Goal: Task Accomplishment & Management: Complete application form

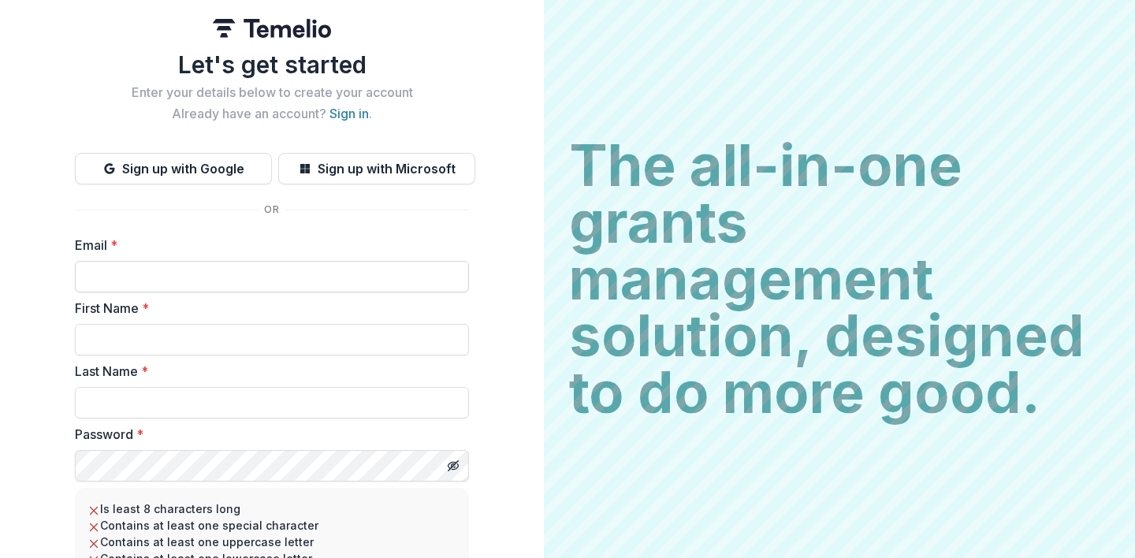
type input "*"
click at [356, 113] on link "Sign in" at bounding box center [349, 114] width 39 height 16
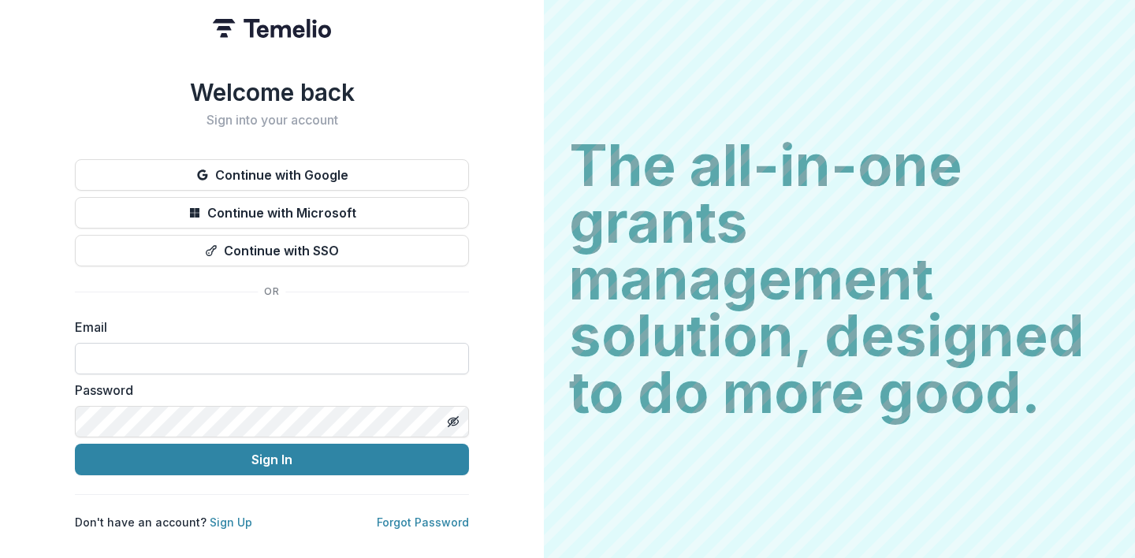
type input "*"
type input "**********"
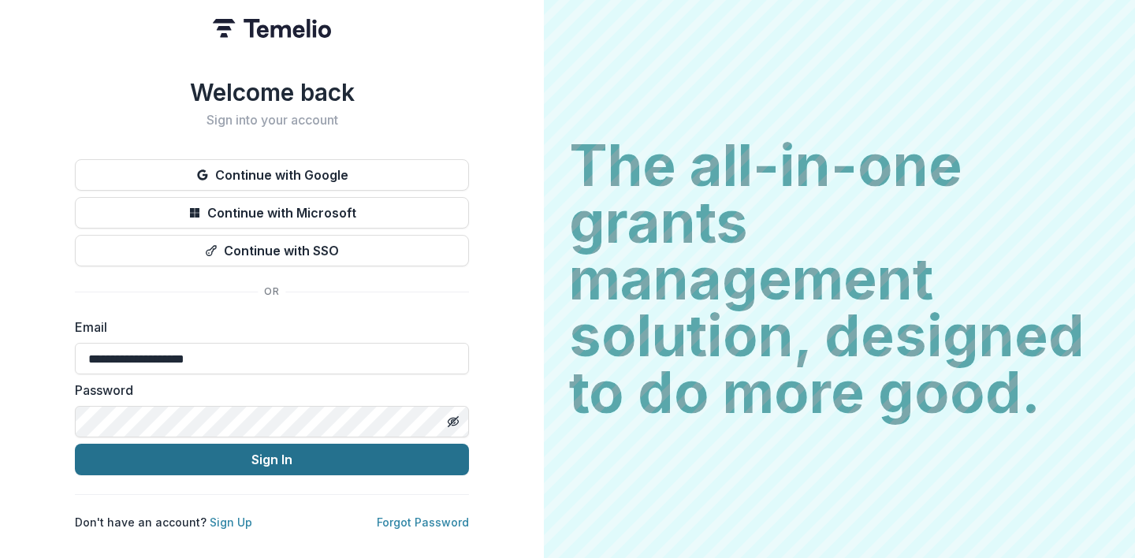
click at [272, 453] on button "Sign In" at bounding box center [272, 460] width 394 height 32
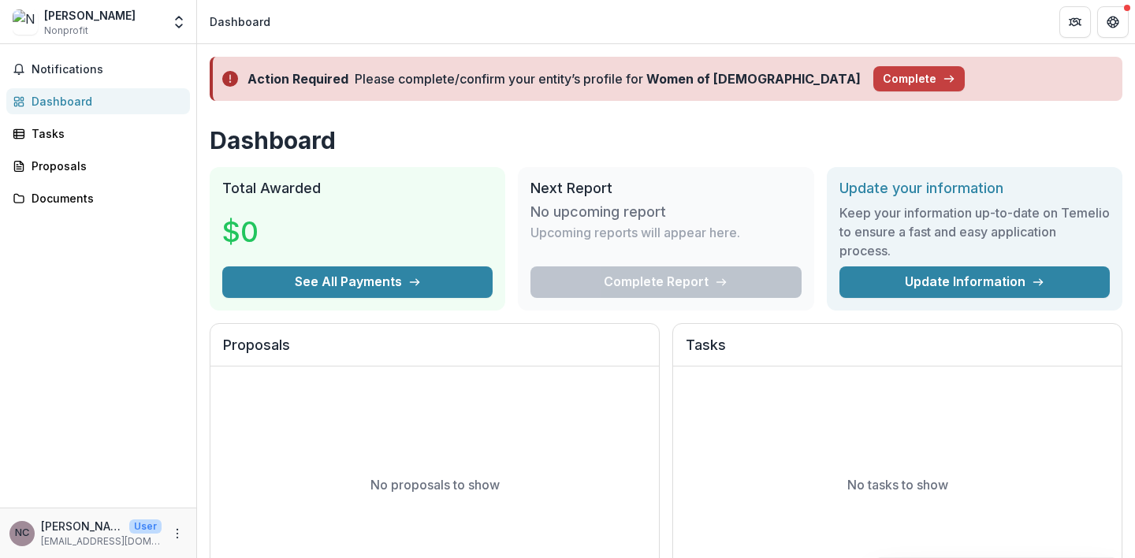
click at [844, 27] on header "Dashboard" at bounding box center [666, 21] width 938 height 43
click at [1116, 21] on icon "Get Help" at bounding box center [1117, 22] width 3 height 4
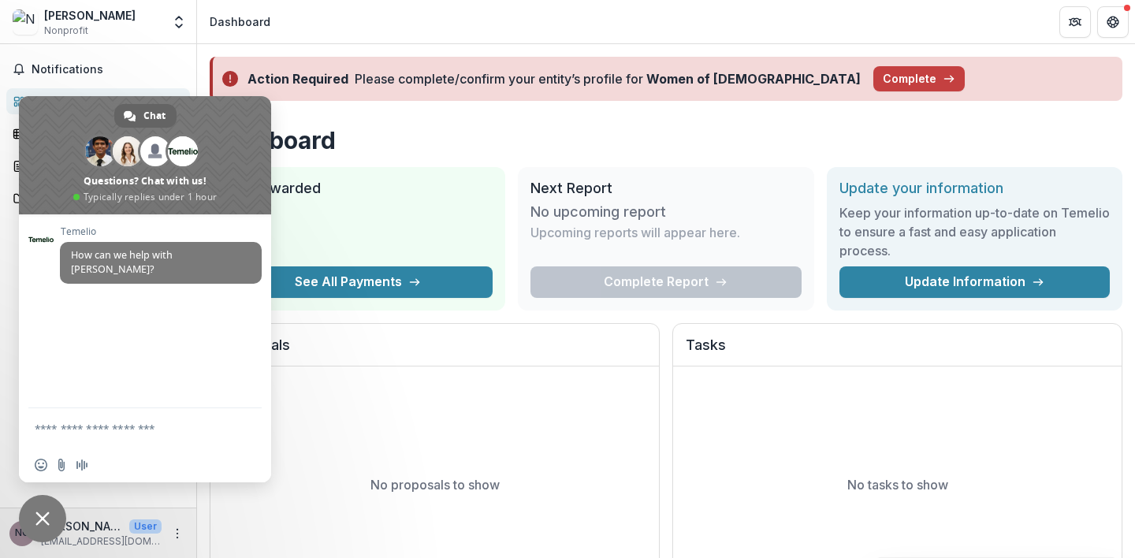
click at [98, 418] on textarea "Compose your message..." at bounding box center [129, 427] width 189 height 39
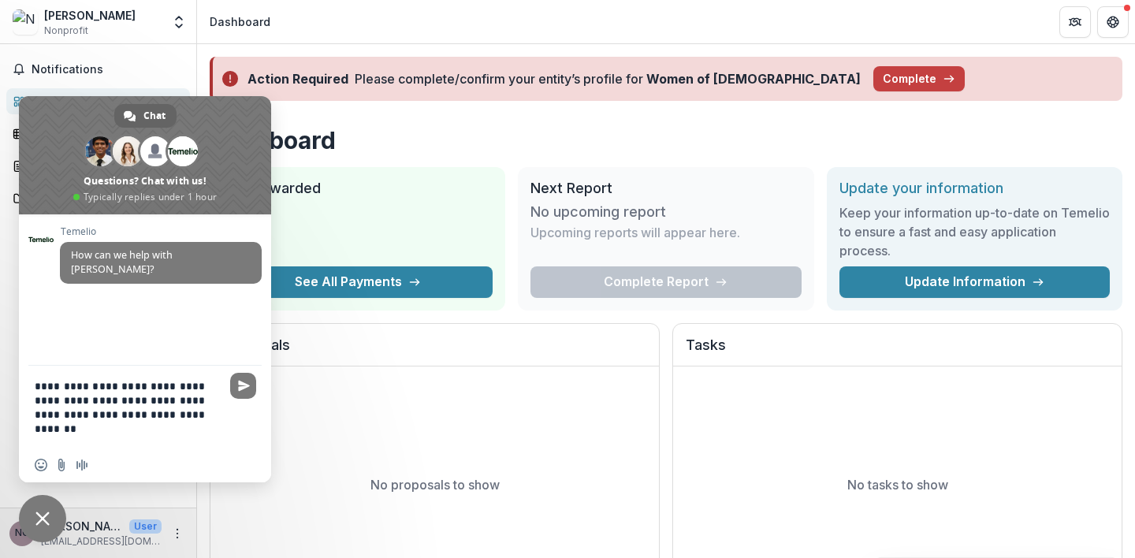
type textarea "**********"
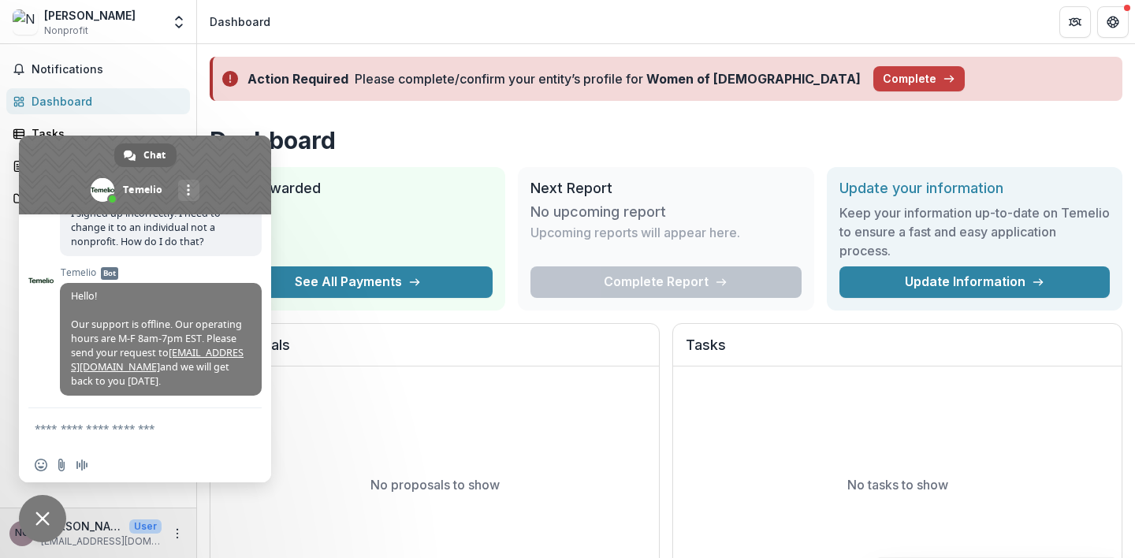
scroll to position [111, 0]
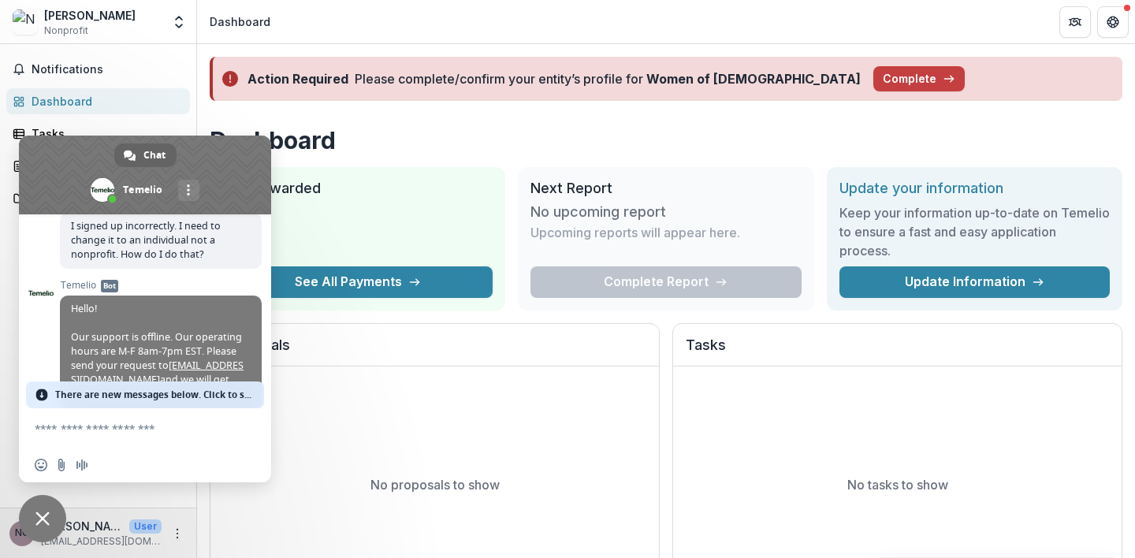
click at [305, 23] on header "Dashboard" at bounding box center [666, 21] width 938 height 43
click at [403, 352] on h2 "Proposals" at bounding box center [434, 352] width 423 height 30
click at [41, 524] on span "Close chat" at bounding box center [42, 519] width 14 height 14
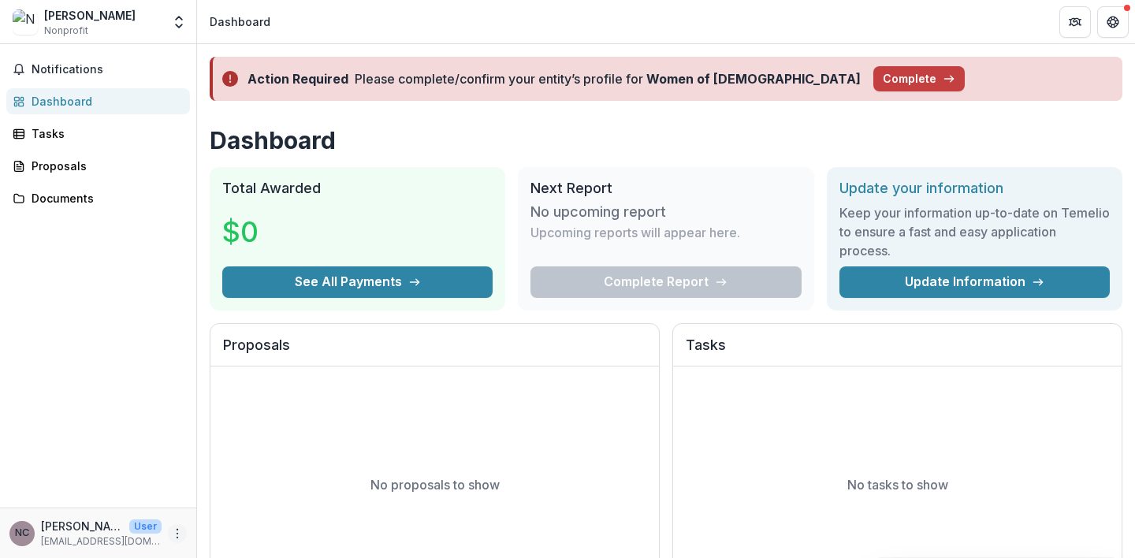
click at [177, 532] on icon "More" at bounding box center [177, 534] width 13 height 13
click at [259, 506] on link "Settings" at bounding box center [281, 500] width 169 height 26
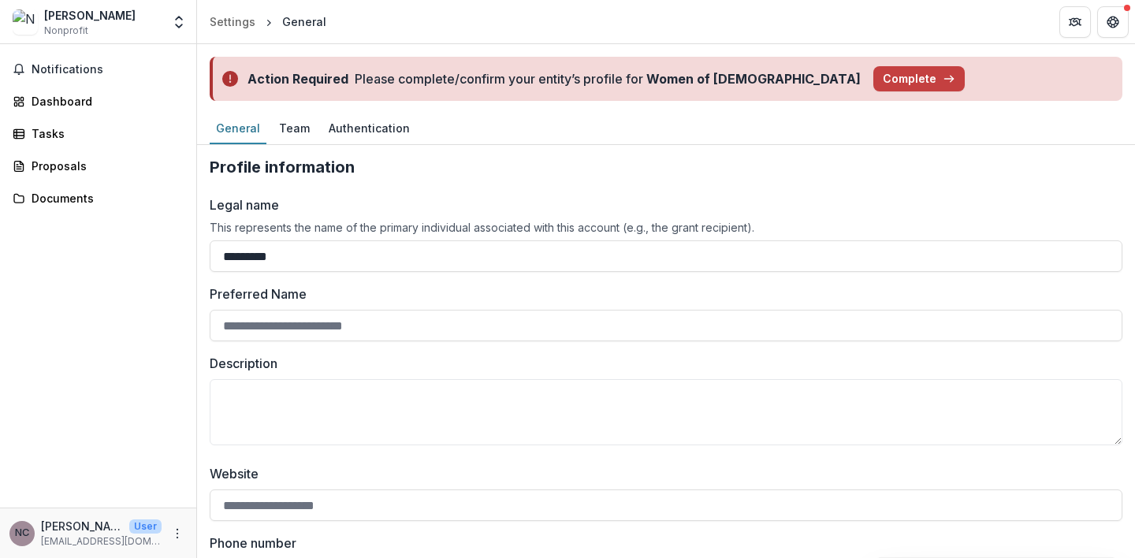
click at [451, 176] on h2 "Profile information" at bounding box center [666, 167] width 913 height 19
click at [179, 531] on icon "More" at bounding box center [177, 534] width 13 height 13
click at [267, 475] on link "Help Center" at bounding box center [281, 474] width 169 height 26
click at [22, 532] on div "NC" at bounding box center [22, 533] width 14 height 10
click at [77, 15] on div "Nan Cohen" at bounding box center [89, 15] width 91 height 17
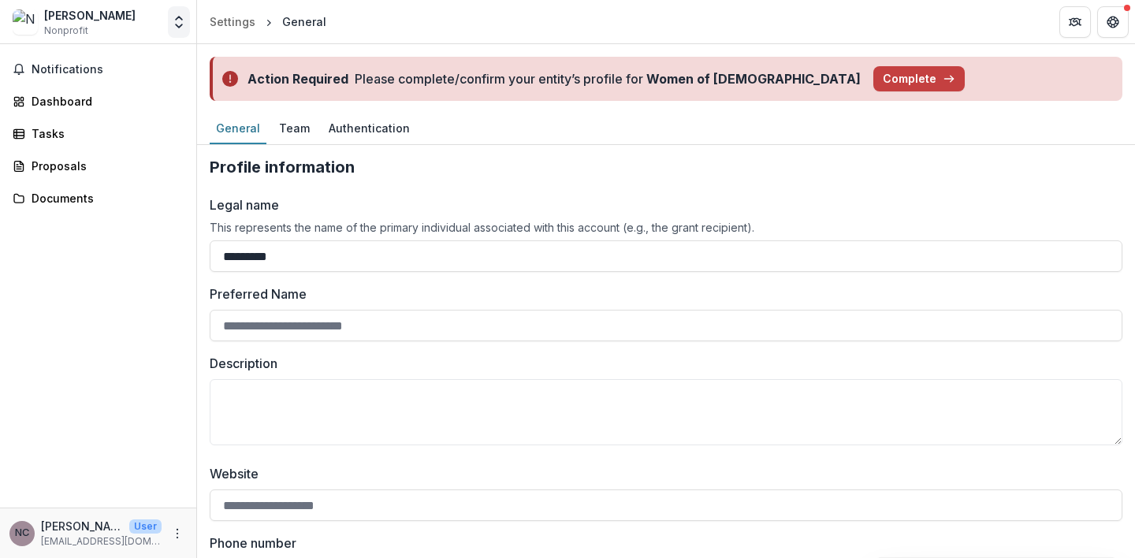
click at [181, 23] on icon "Open entity switcher" at bounding box center [179, 22] width 16 height 16
click at [82, 60] on link "Team Settings" at bounding box center [98, 61] width 189 height 26
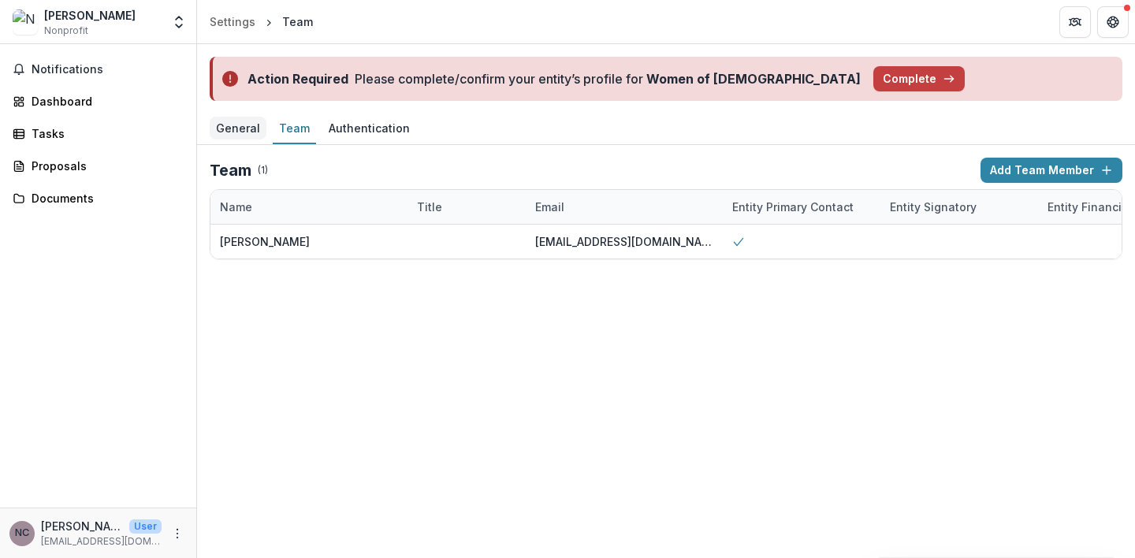
click at [241, 126] on div "General" at bounding box center [238, 128] width 57 height 23
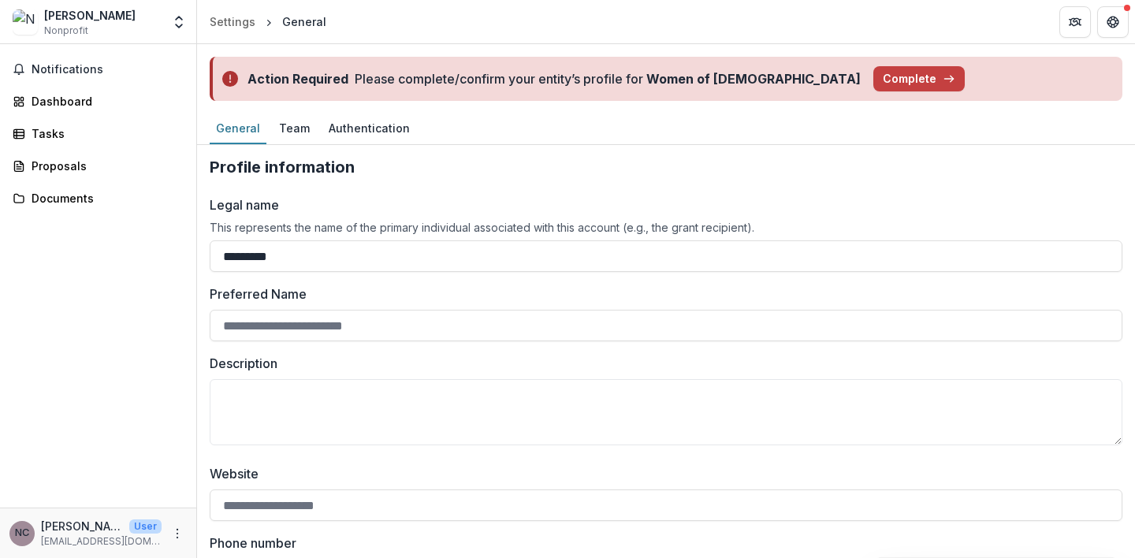
click at [226, 80] on icon at bounding box center [230, 79] width 16 height 16
click at [877, 76] on button "Complete" at bounding box center [919, 78] width 91 height 25
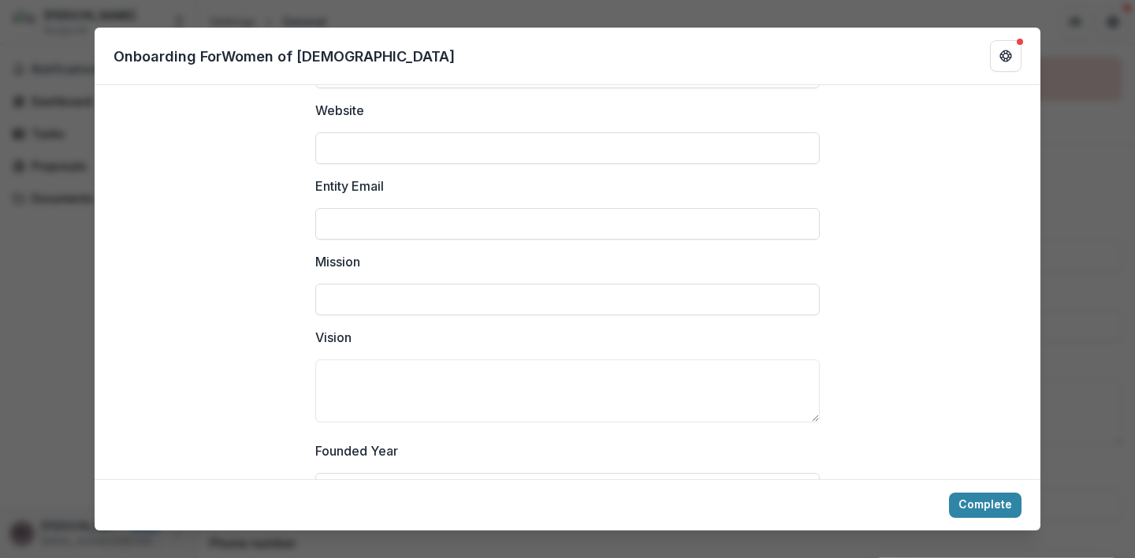
scroll to position [247, 0]
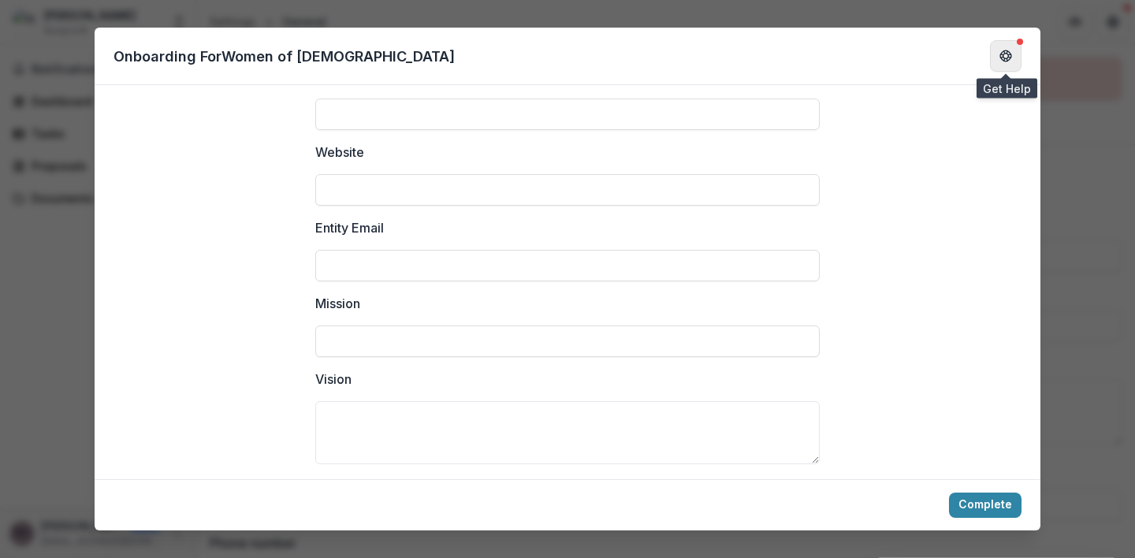
click at [1012, 50] on button "Get Help" at bounding box center [1006, 56] width 32 height 32
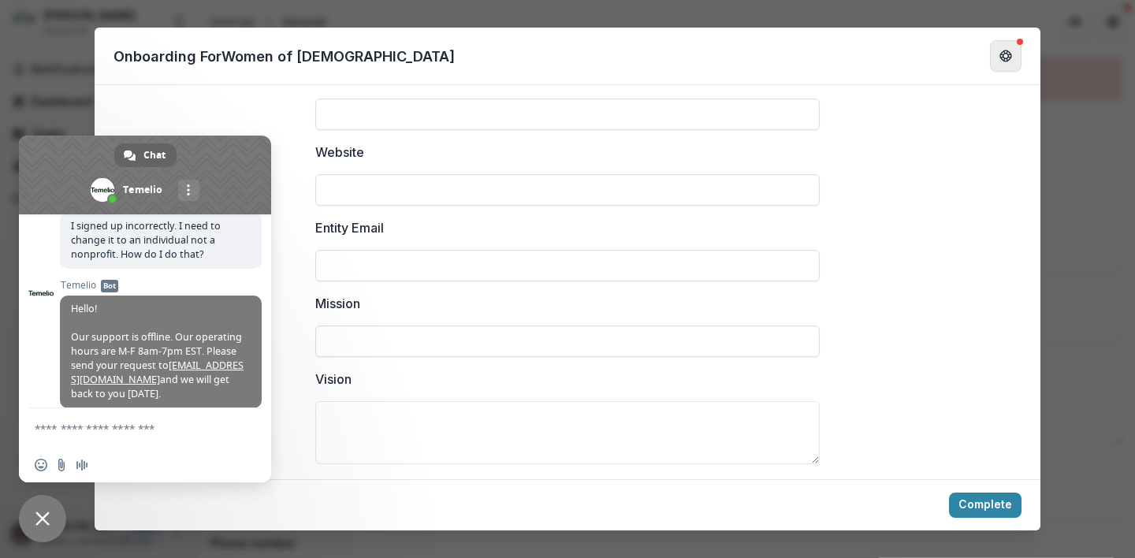
scroll to position [487, 0]
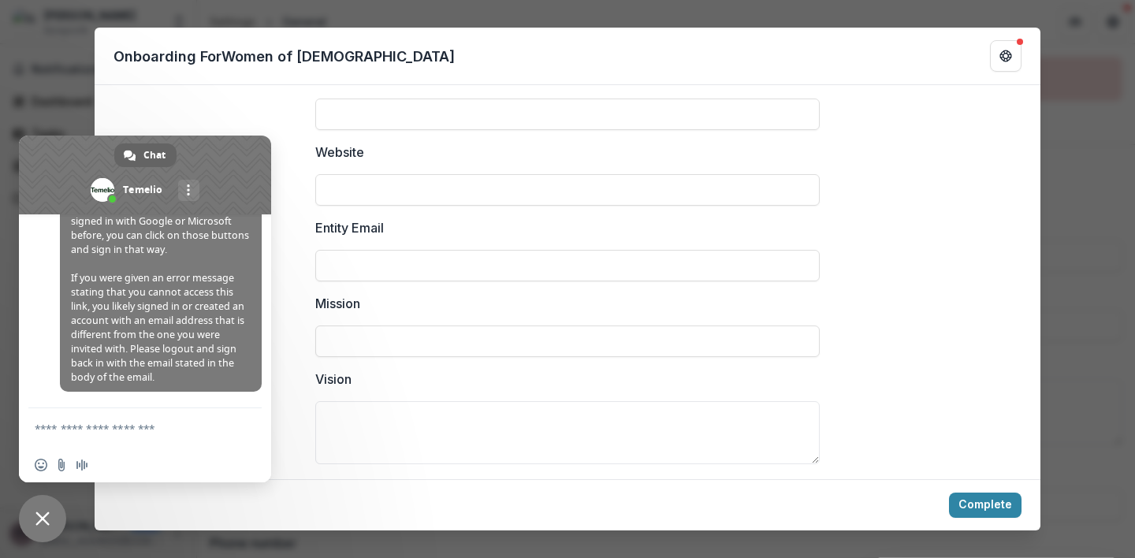
click at [99, 435] on textarea "Compose your message..." at bounding box center [129, 427] width 189 height 39
click at [114, 428] on textarea "Compose your message..." at bounding box center [129, 427] width 189 height 39
type textarea "**********"
click at [247, 413] on span "Send" at bounding box center [244, 414] width 12 height 12
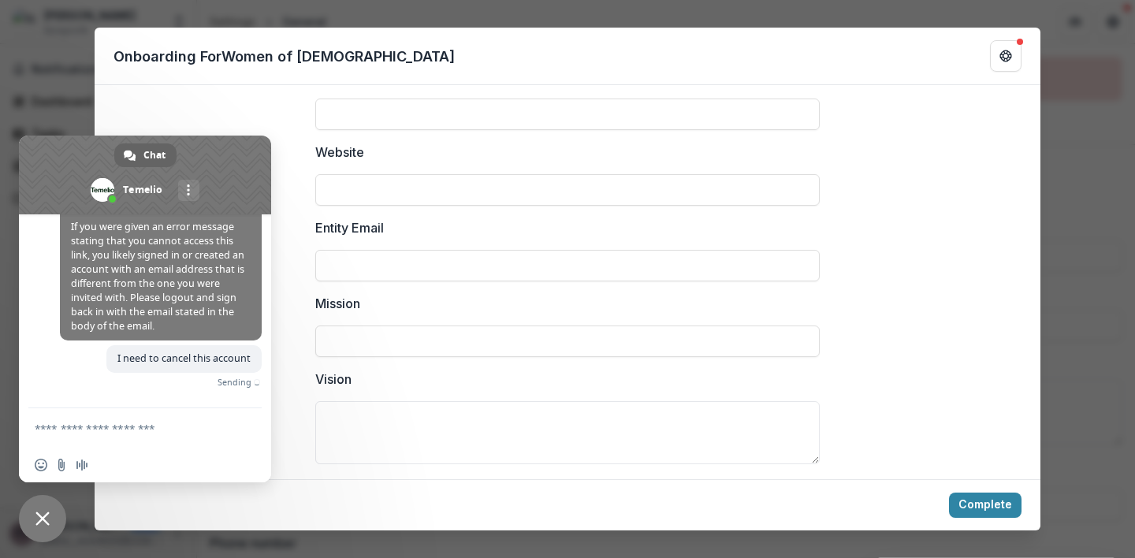
scroll to position [526, 0]
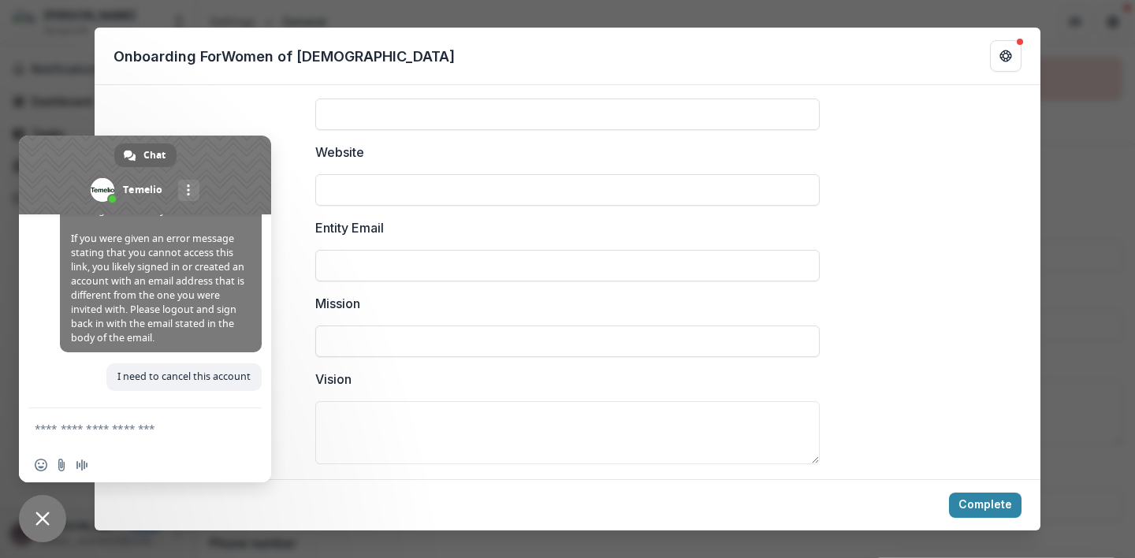
click at [1081, 215] on div "Onboarding For Women of Reform Judaism Please confirm/complete the following fi…" at bounding box center [567, 279] width 1135 height 558
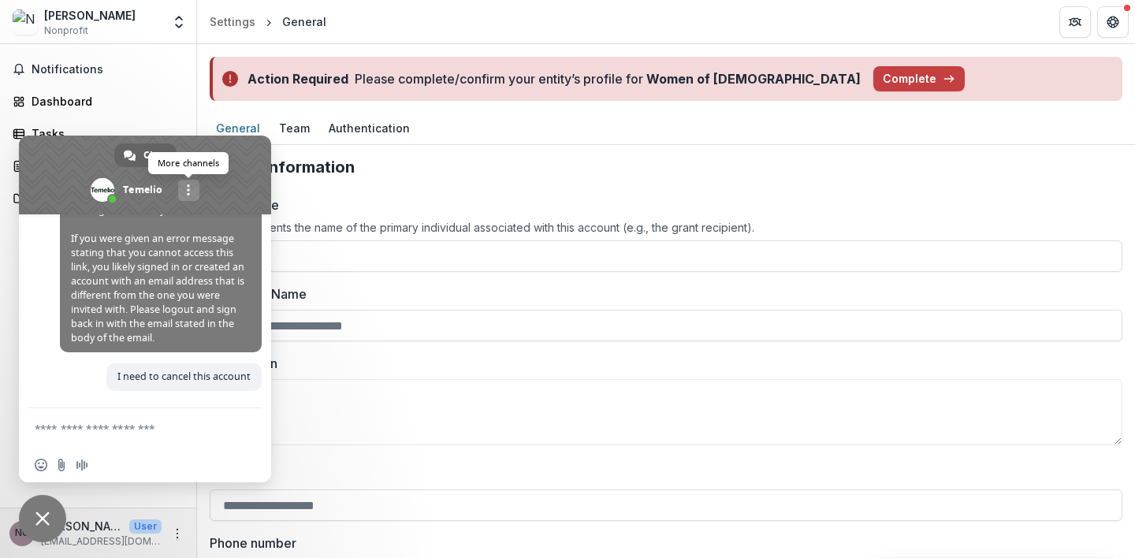
click at [192, 185] on link "More channels" at bounding box center [188, 190] width 21 height 21
click at [403, 35] on header "Settings General" at bounding box center [666, 21] width 938 height 43
click at [102, 192] on span at bounding box center [103, 190] width 24 height 24
click at [36, 522] on span "Close chat" at bounding box center [42, 519] width 14 height 14
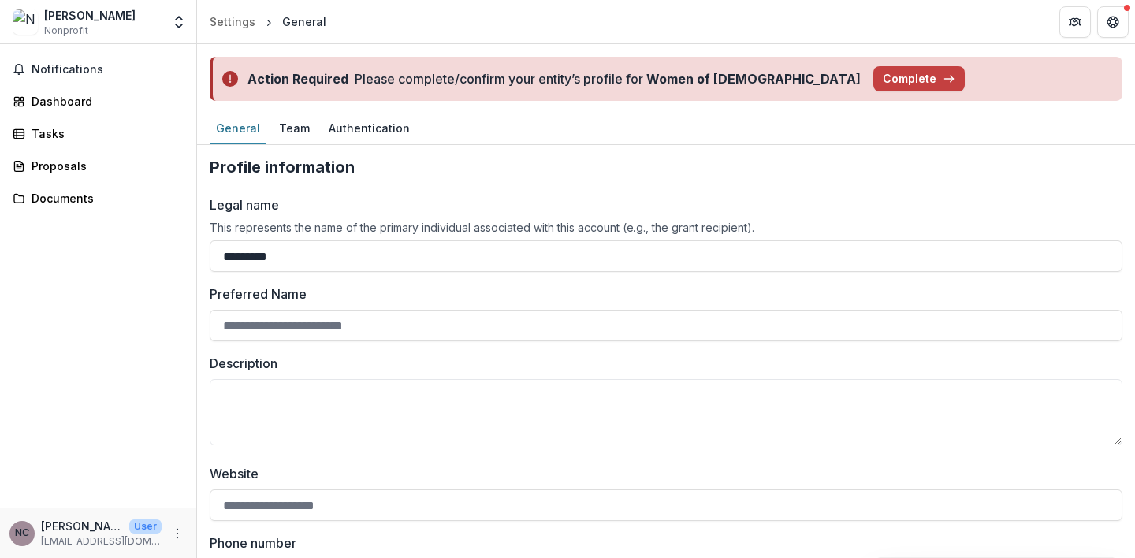
click at [28, 24] on img at bounding box center [25, 21] width 25 height 25
click at [71, 17] on div "Nan Cohen" at bounding box center [89, 15] width 91 height 17
click at [21, 539] on div "NC" at bounding box center [22, 533] width 14 height 10
click at [23, 535] on div "NC" at bounding box center [22, 533] width 14 height 10
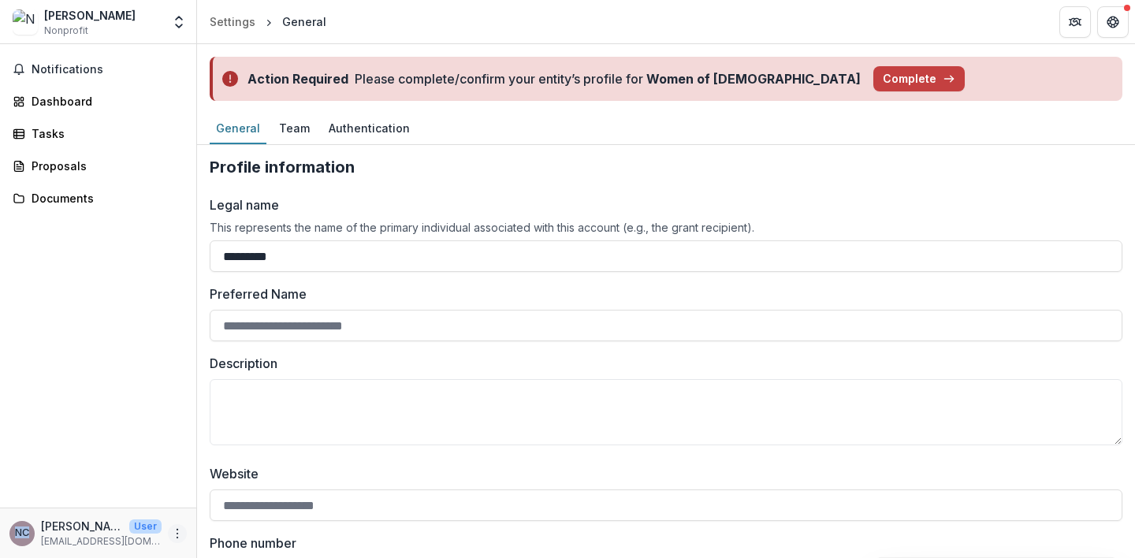
click at [175, 534] on icon "More" at bounding box center [177, 534] width 13 height 13
click at [268, 473] on link "Help Center" at bounding box center [281, 474] width 169 height 26
click at [233, 22] on div "Settings" at bounding box center [233, 21] width 46 height 17
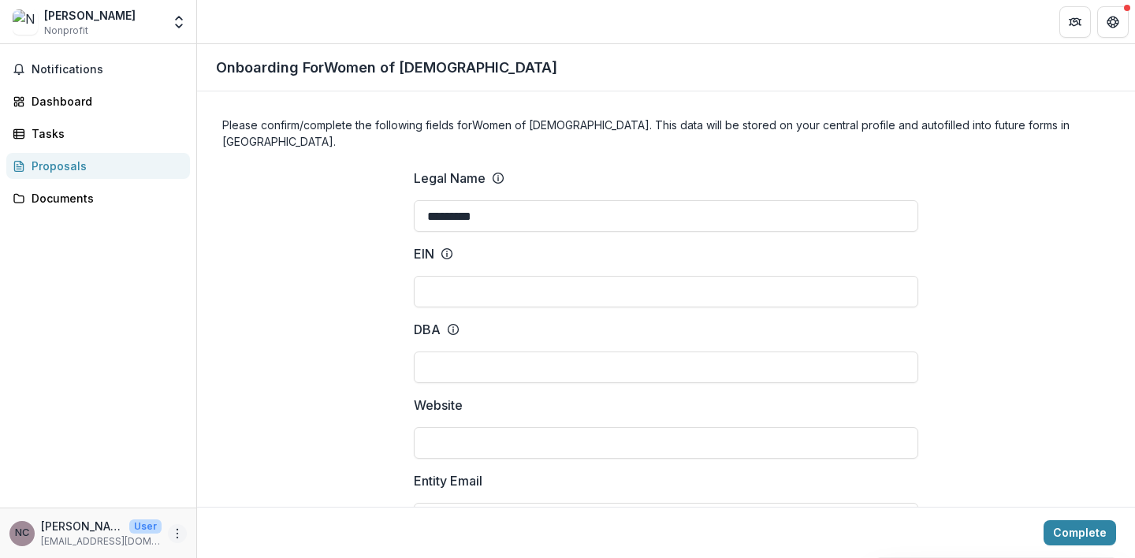
click at [177, 535] on icon "More" at bounding box center [177, 534] width 13 height 13
click at [244, 500] on link "Settings" at bounding box center [281, 500] width 169 height 26
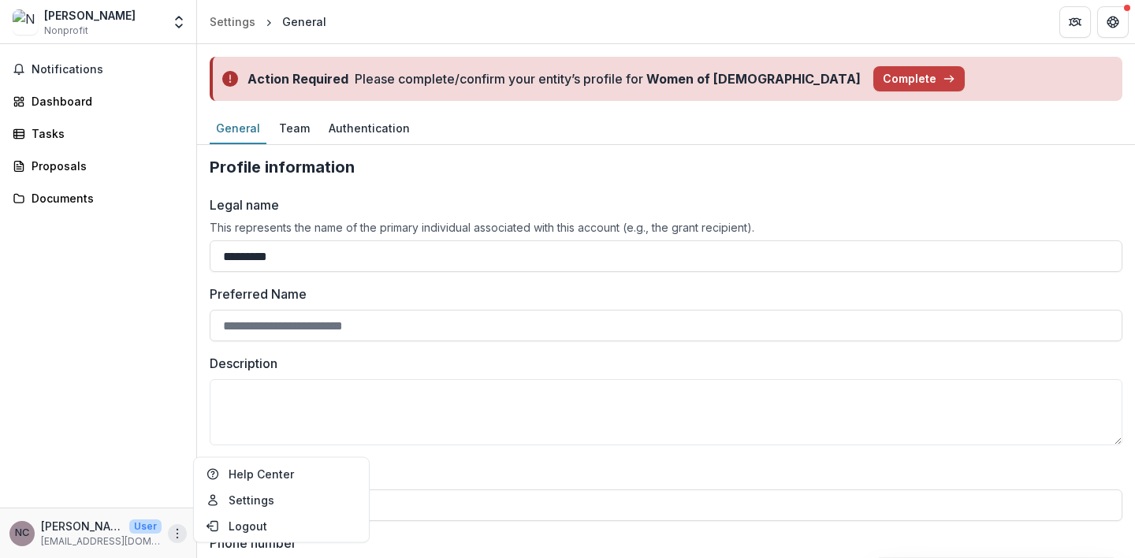
click at [360, 126] on div "Authentication" at bounding box center [369, 128] width 94 height 23
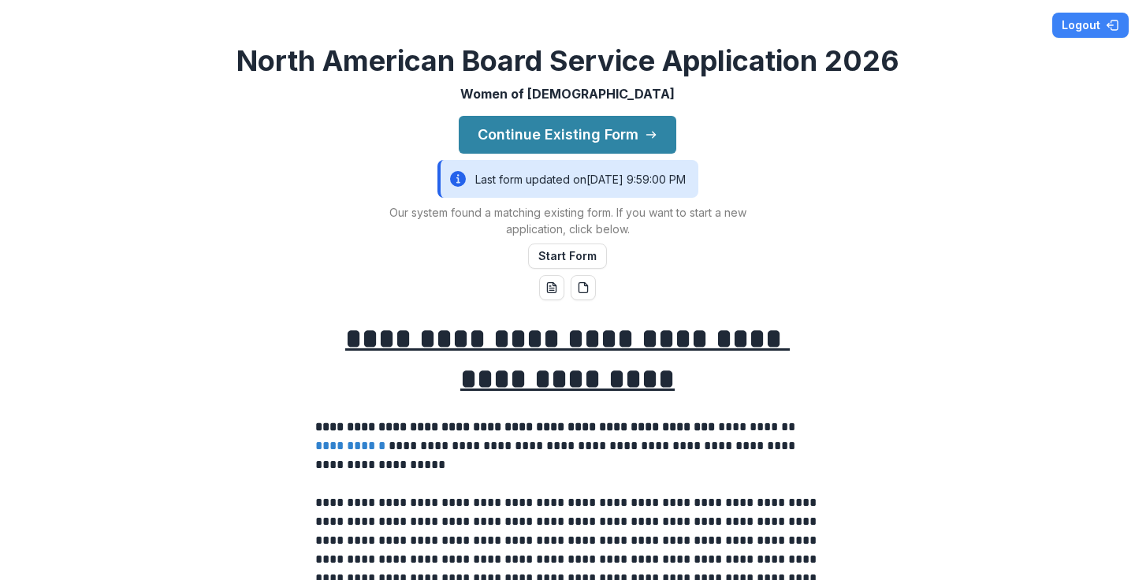
click at [321, 259] on div "**********" at bounding box center [567, 290] width 1135 height 580
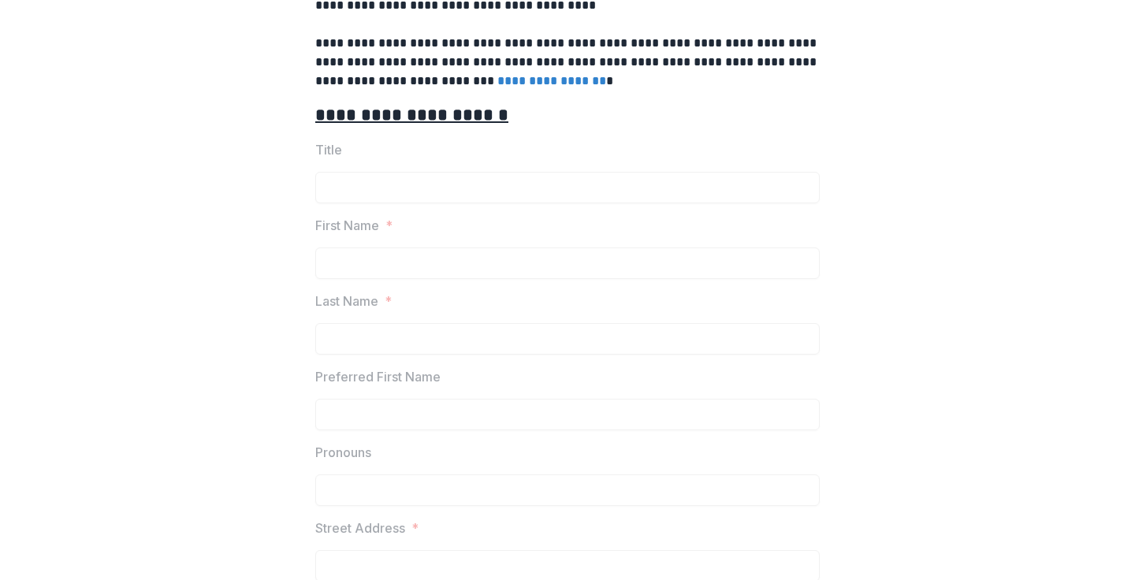
scroll to position [755, 0]
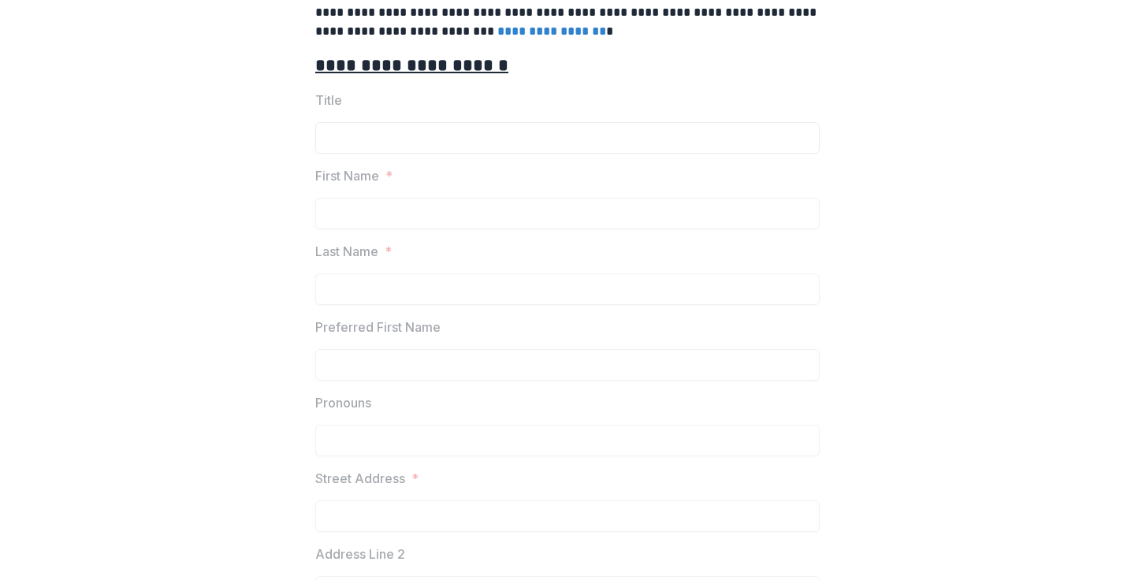
click at [568, 127] on input "Title" at bounding box center [567, 138] width 505 height 32
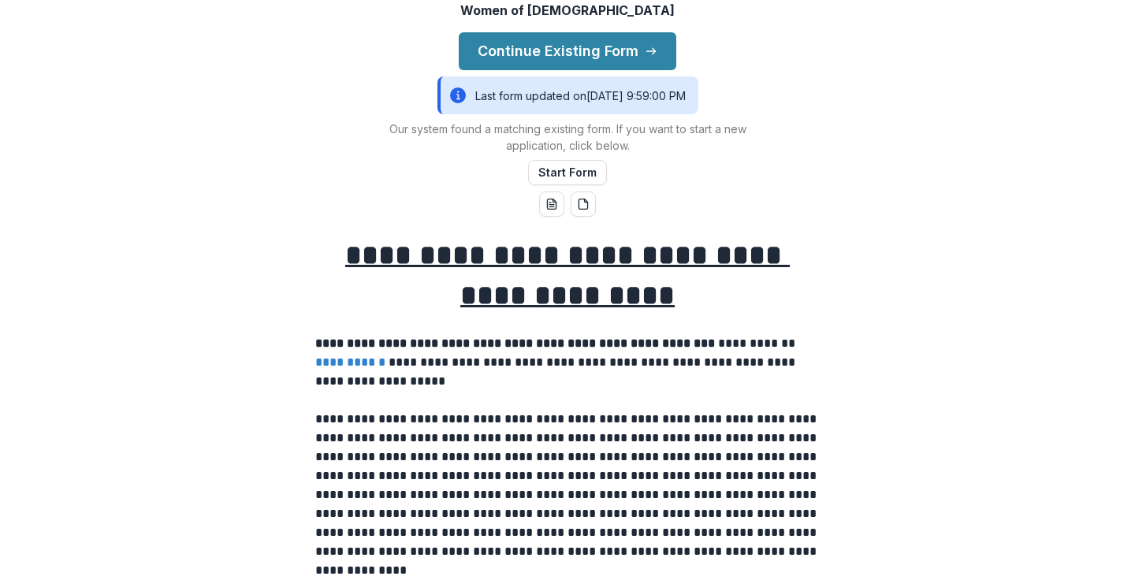
scroll to position [-4, 0]
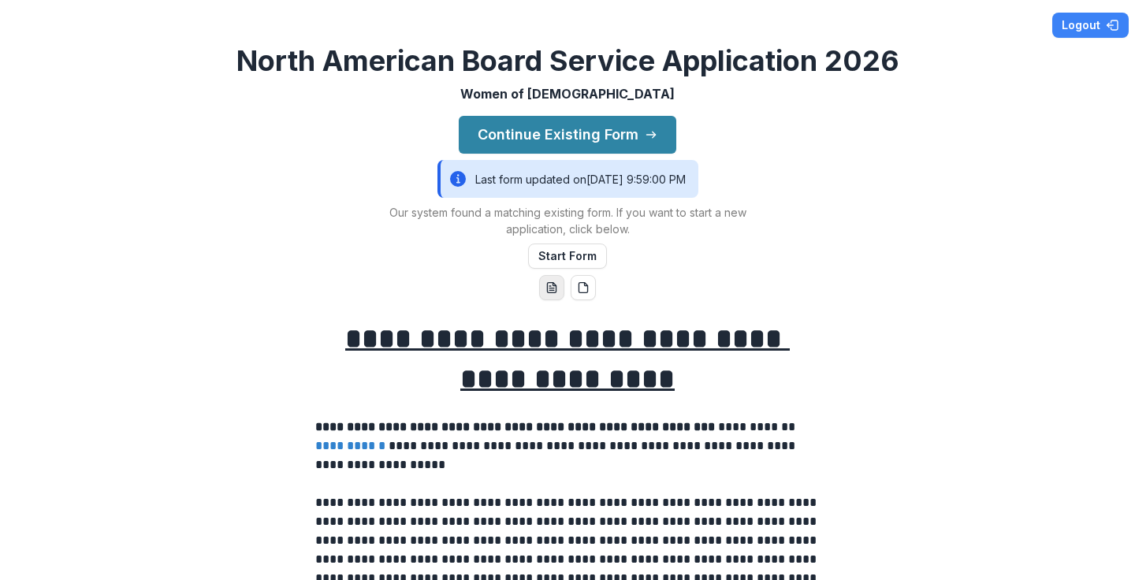
click at [550, 289] on line "word-download" at bounding box center [552, 289] width 5 height 0
click at [731, 294] on div "**********" at bounding box center [567, 290] width 1135 height 580
click at [1081, 24] on button "Logout" at bounding box center [1091, 25] width 76 height 25
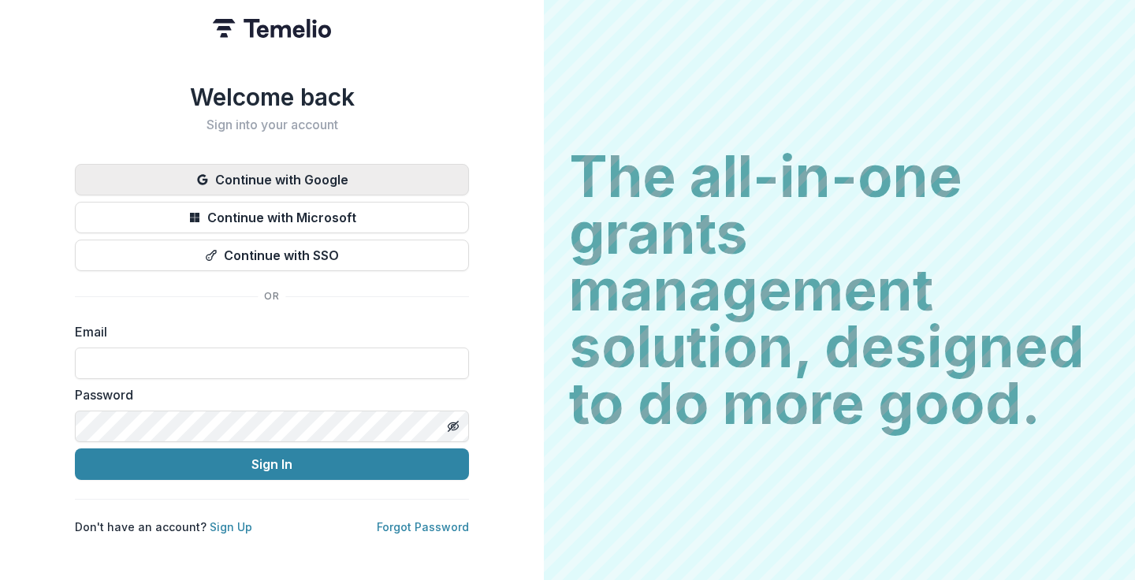
click at [315, 179] on button "Continue with Google" at bounding box center [272, 180] width 394 height 32
